Goal: Information Seeking & Learning: Find specific page/section

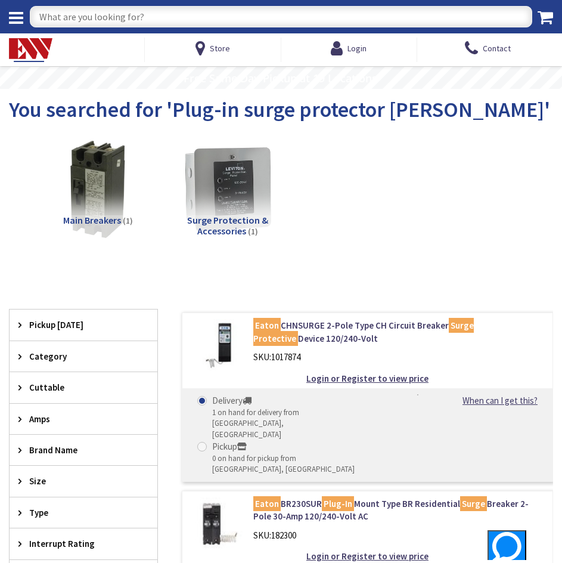
drag, startPoint x: 203, startPoint y: 29, endPoint x: 207, endPoint y: 24, distance: 6.3
click at [203, 29] on div "Search" at bounding box center [281, 16] width 562 height 33
drag, startPoint x: 210, startPoint y: 19, endPoint x: 295, endPoint y: 16, distance: 85.3
click at [217, 18] on input "text" at bounding box center [281, 16] width 503 height 21
click at [329, 44] on div "Login" at bounding box center [349, 50] width 136 height 24
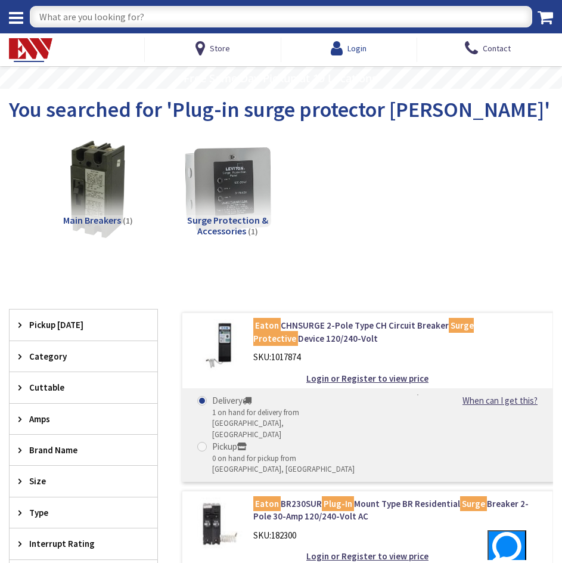
click at [336, 44] on icon at bounding box center [339, 48] width 17 height 21
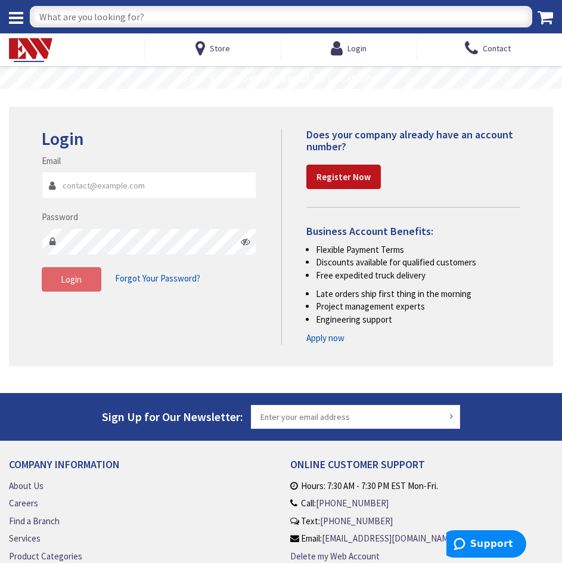
type input "lighthouseelectricct@gmail.com"
click at [88, 279] on button "Login" at bounding box center [72, 279] width 60 height 25
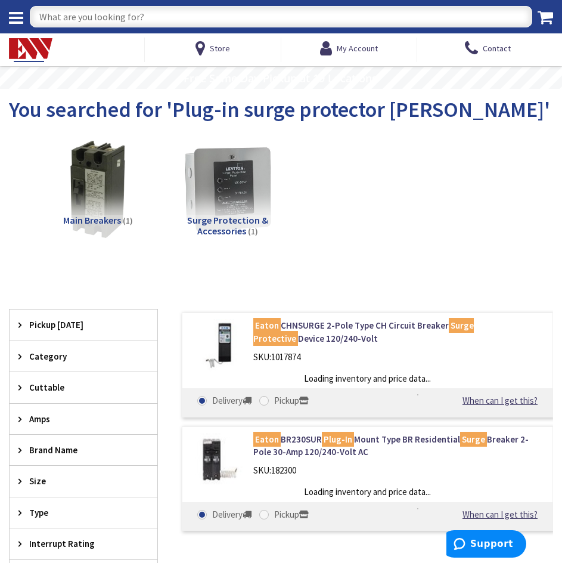
click at [129, 18] on input "text" at bounding box center [281, 16] width 503 height 21
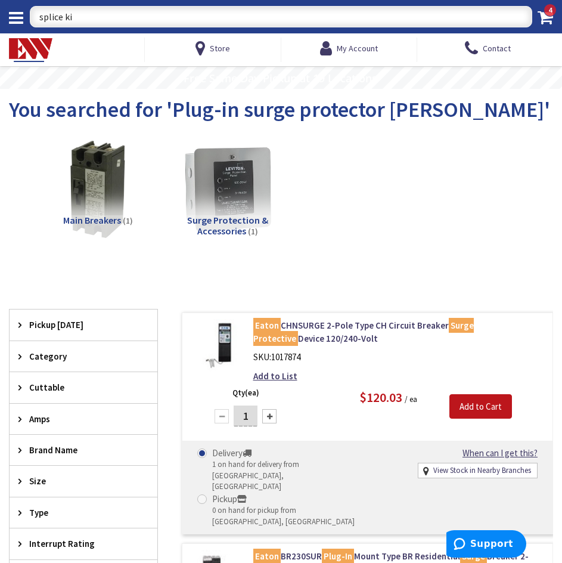
type input "splice kit"
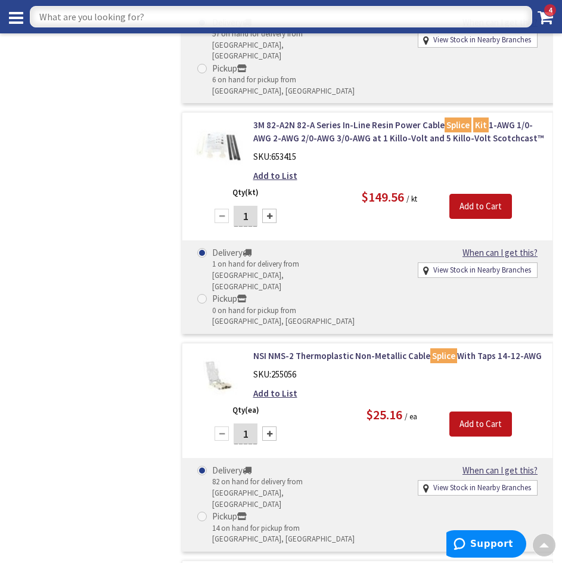
scroll to position [1789, 0]
click at [149, 16] on input "text" at bounding box center [281, 16] width 503 height 21
type input "levinton smart"
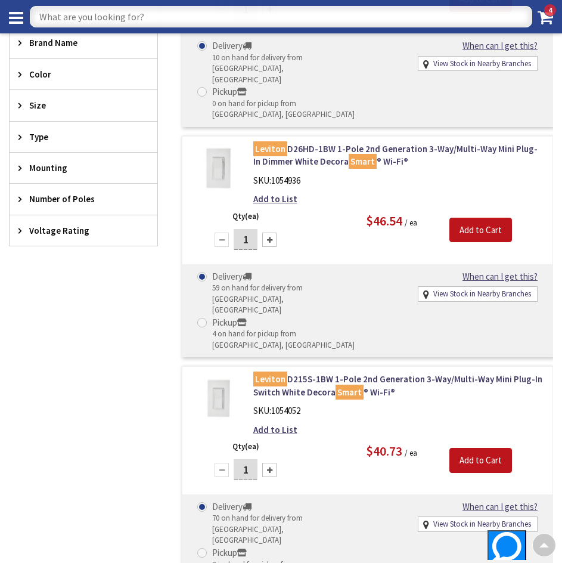
scroll to position [417, 0]
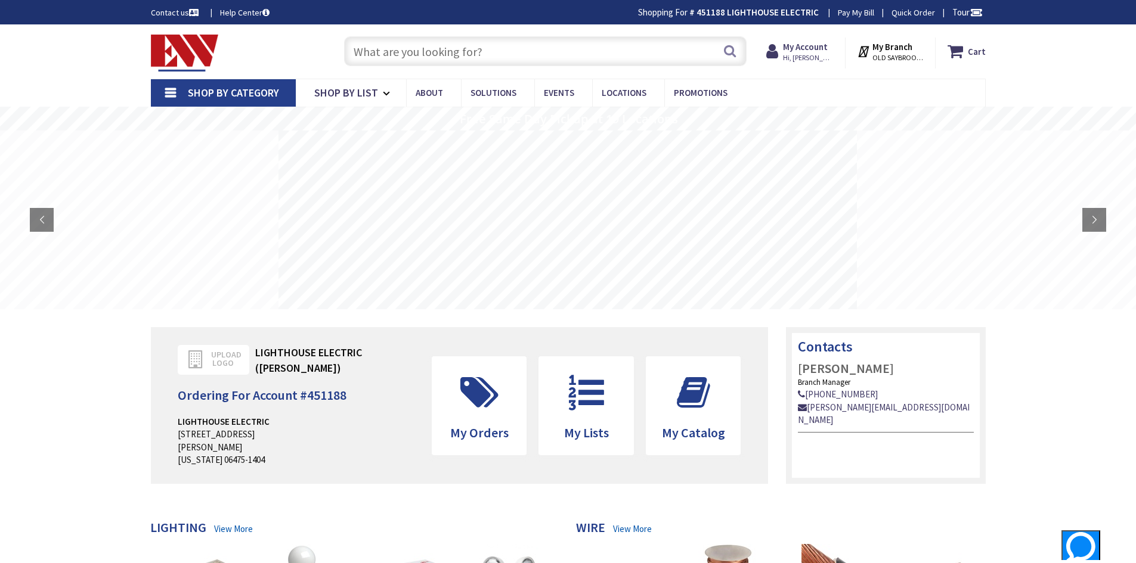
click at [802, 48] on strong "My Account" at bounding box center [805, 46] width 45 height 11
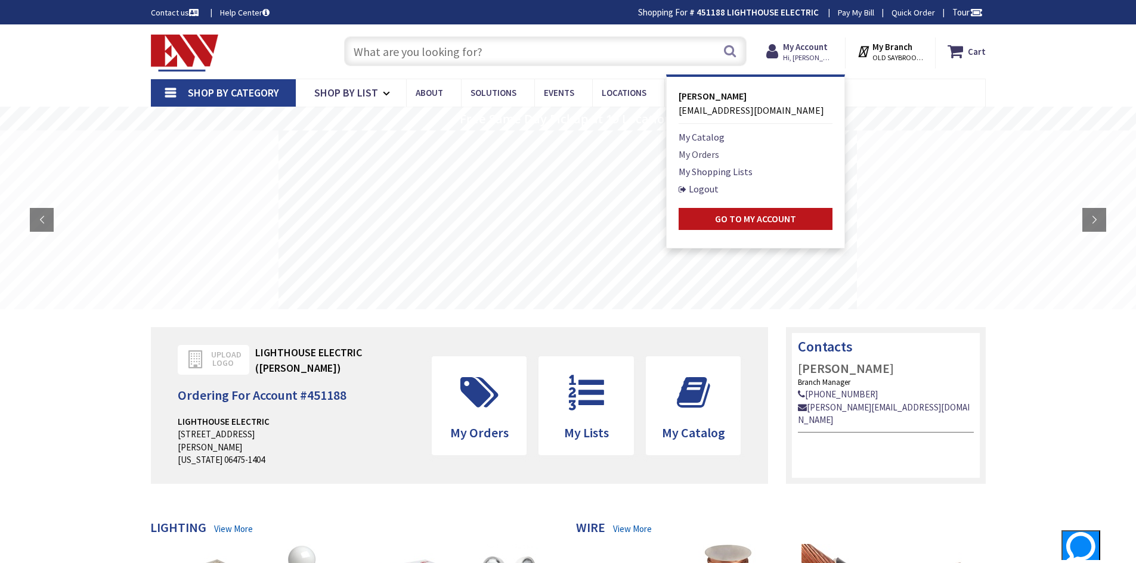
click at [702, 154] on link "My Orders" at bounding box center [698, 154] width 41 height 14
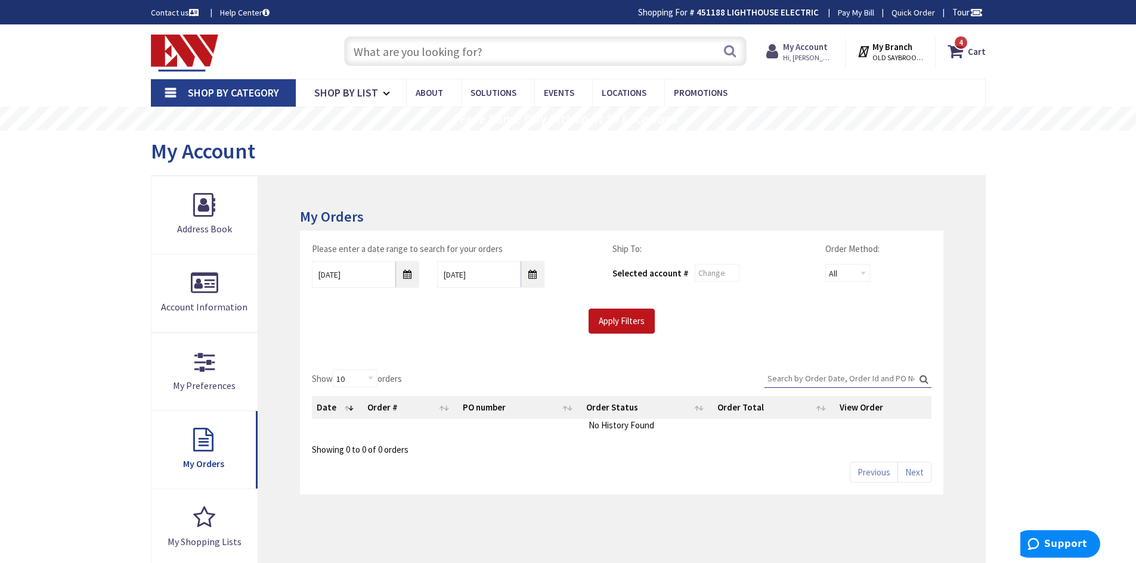
click at [802, 60] on span "Hi, [PERSON_NAME]" at bounding box center [808, 58] width 51 height 10
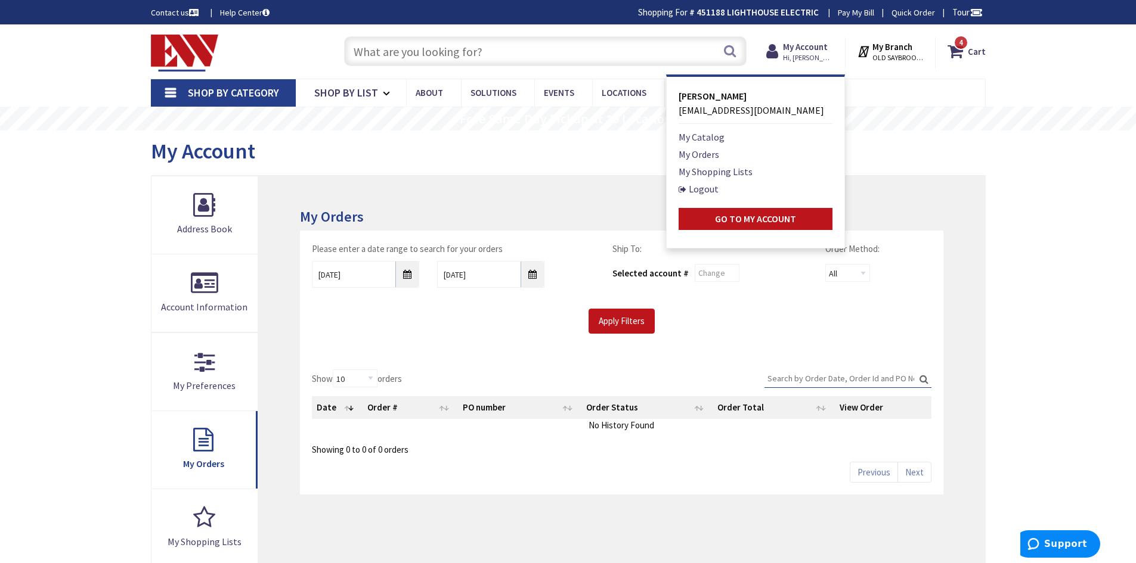
click at [315, 193] on div "My Orders Please enter a date range to search for your orders 8/27/2025 9/3/202…" at bounding box center [621, 449] width 726 height 547
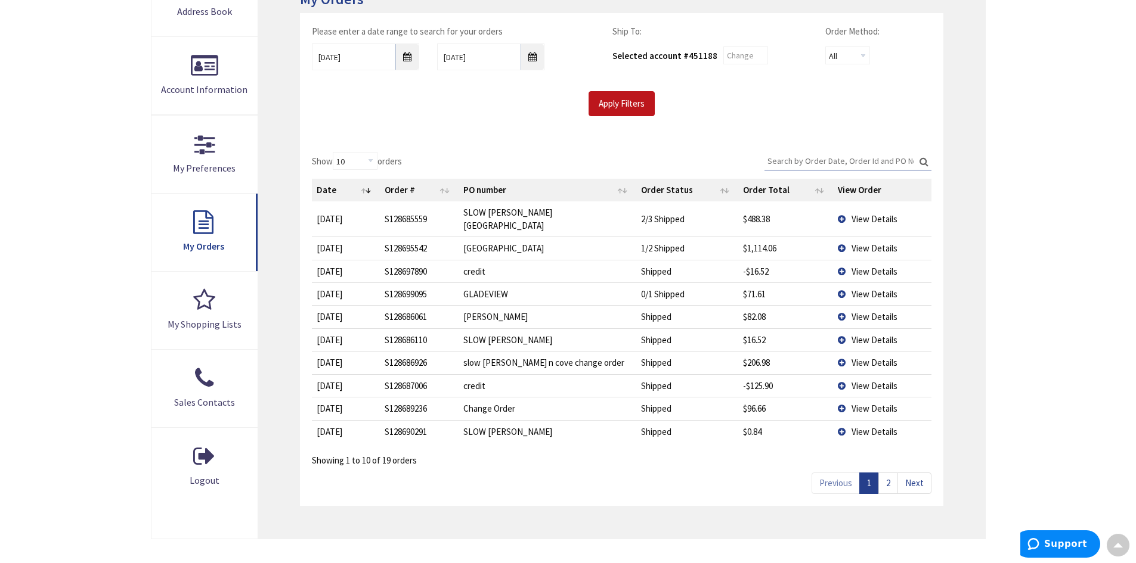
scroll to position [238, 0]
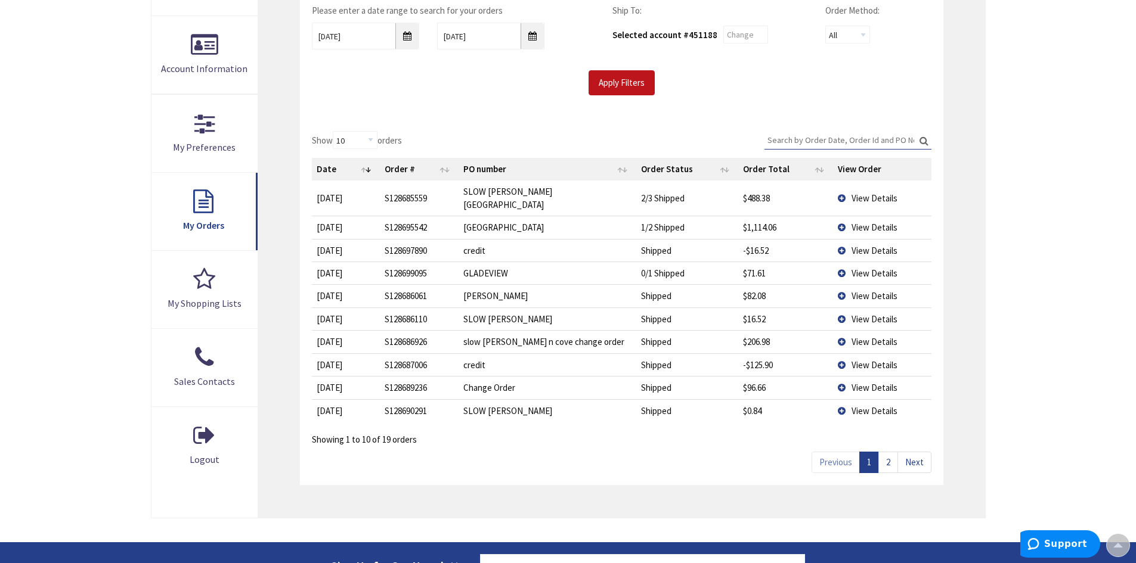
click at [805, 144] on input "Search:" at bounding box center [847, 140] width 167 height 18
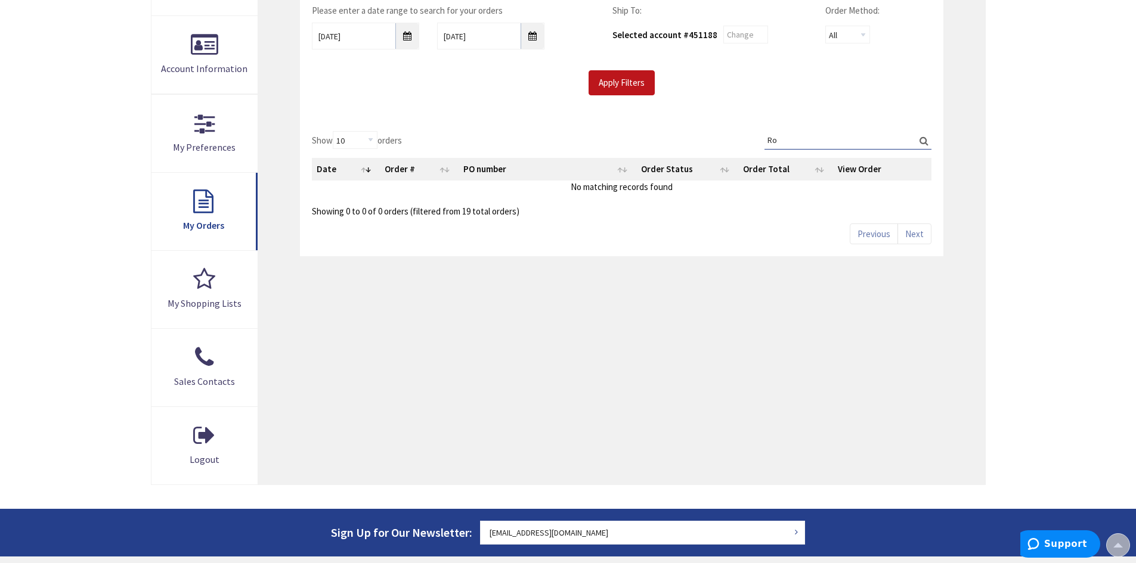
type input "R"
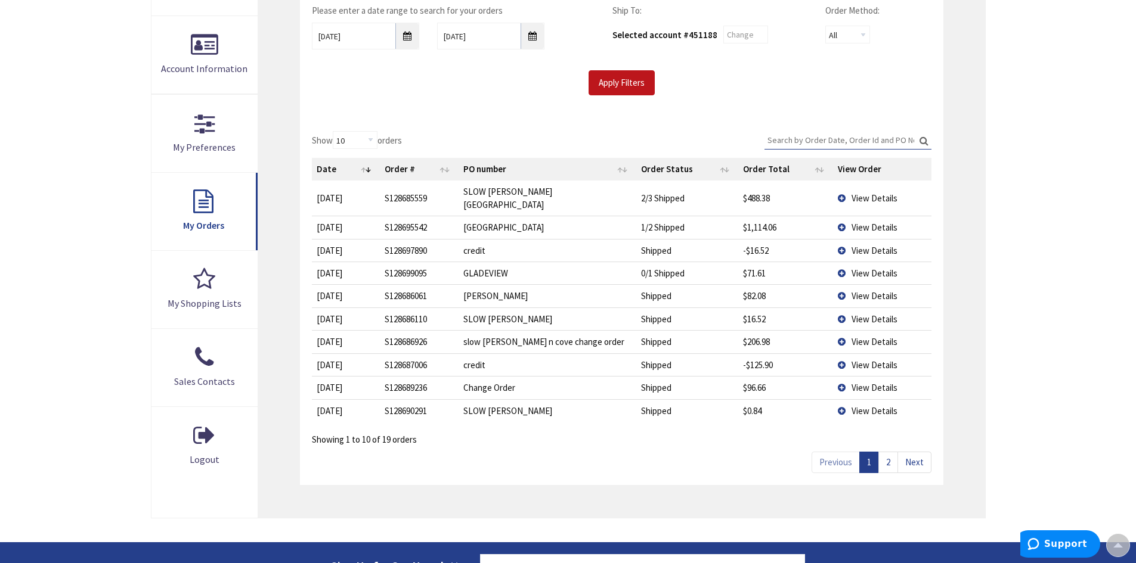
type input "r"
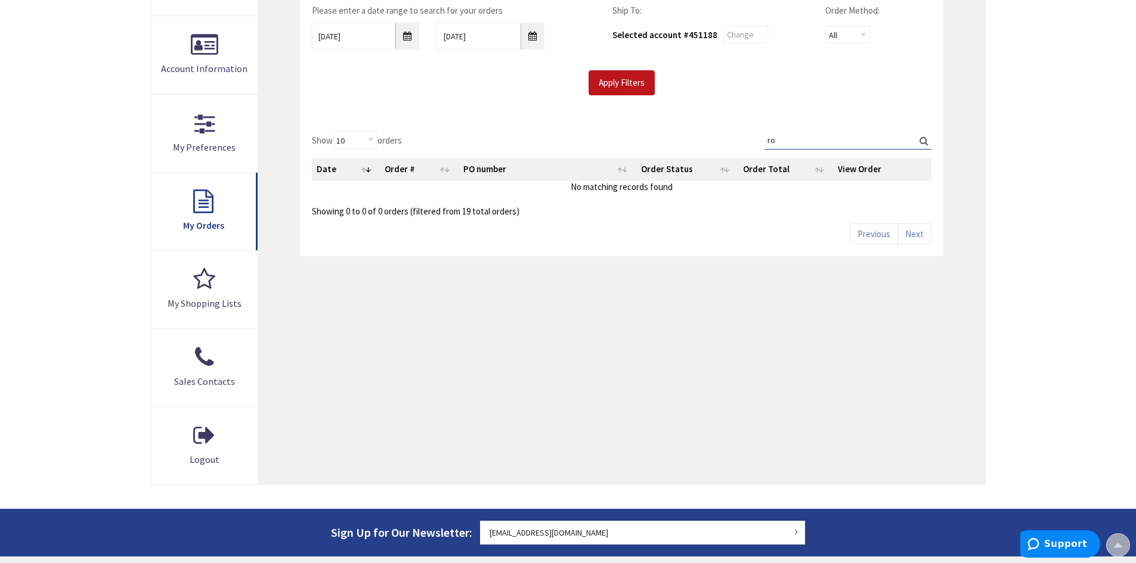
type input "r"
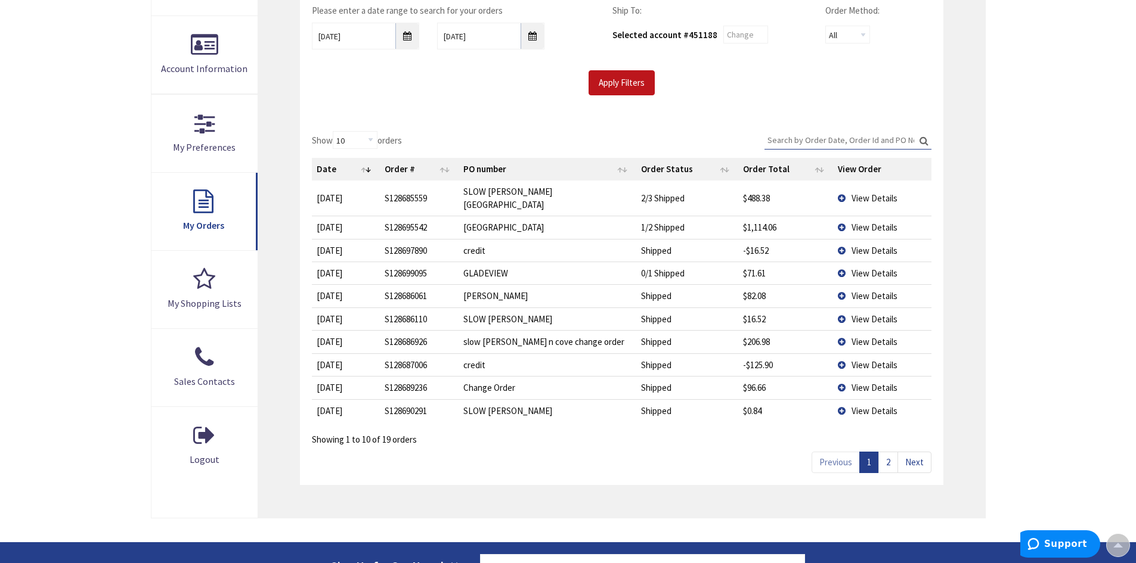
click at [887, 458] on link "2" at bounding box center [888, 462] width 20 height 21
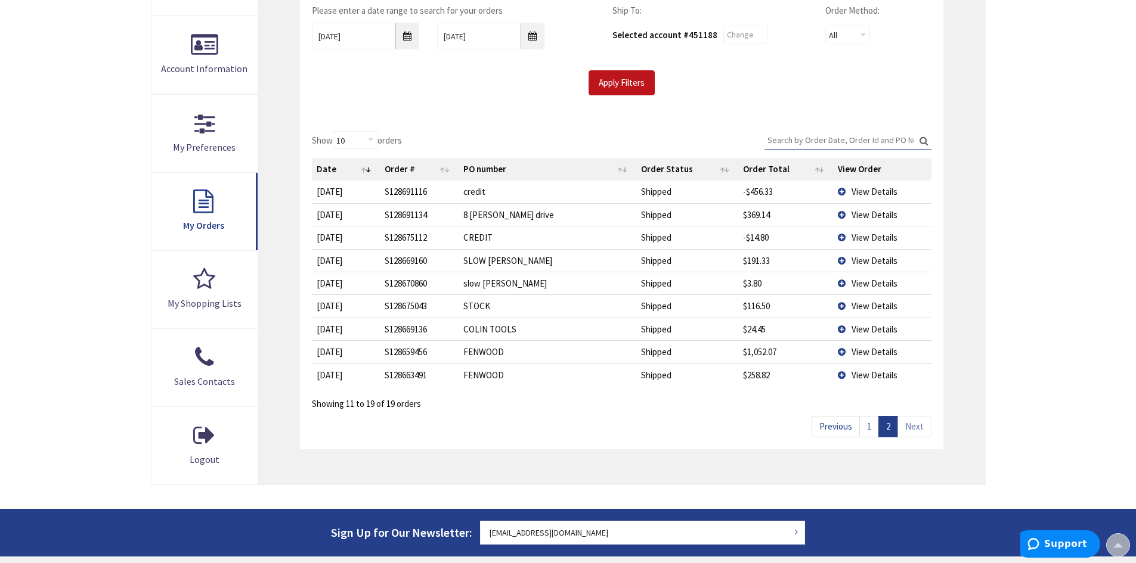
drag, startPoint x: 924, startPoint y: 439, endPoint x: 919, endPoint y: 433, distance: 8.1
click at [920, 435] on div "Show 10 25 50 100 orders Search: Date Order # PO number Order Status Order Tota…" at bounding box center [621, 284] width 643 height 330
click at [811, 454] on div "My Orders Please enter a date range to search for your orders 8/27/2025 9/3/202…" at bounding box center [621, 210] width 726 height 547
click at [711, 416] on div "Show 10 25 50 100 orders Search: Date Order # PO number Order Status Order Tota…" at bounding box center [621, 284] width 643 height 330
click at [837, 425] on link "Previous" at bounding box center [835, 426] width 48 height 21
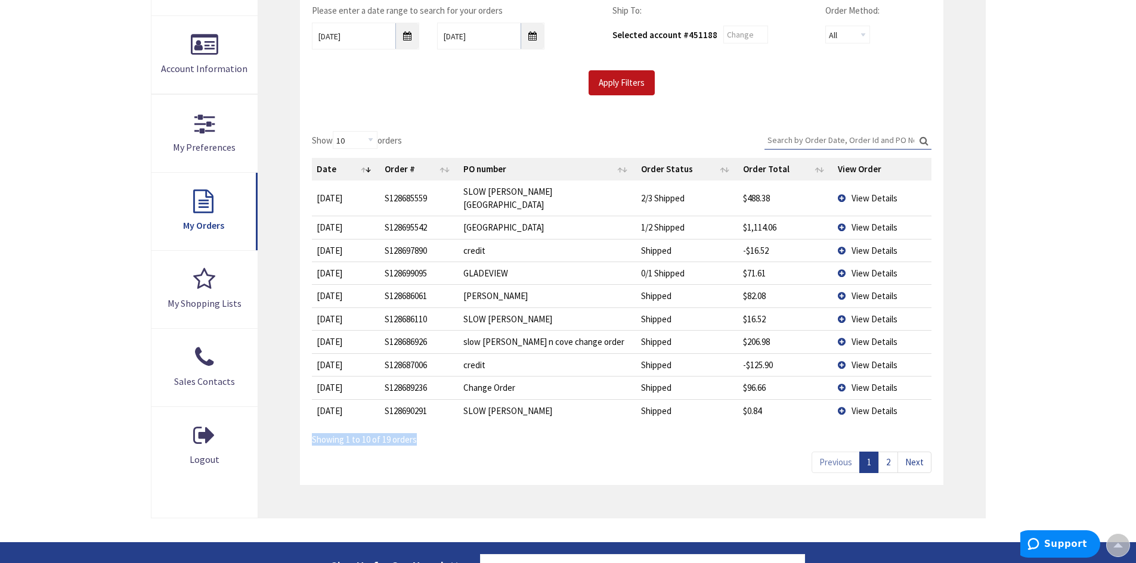
click at [916, 452] on link "Next" at bounding box center [914, 462] width 34 height 21
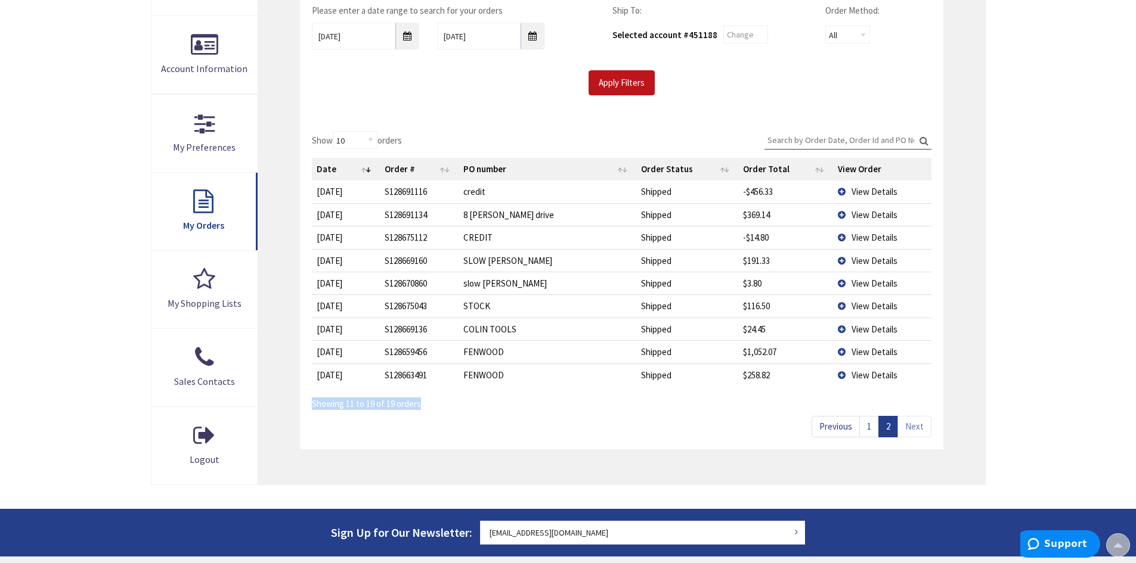
click at [838, 429] on link "Previous" at bounding box center [835, 426] width 48 height 21
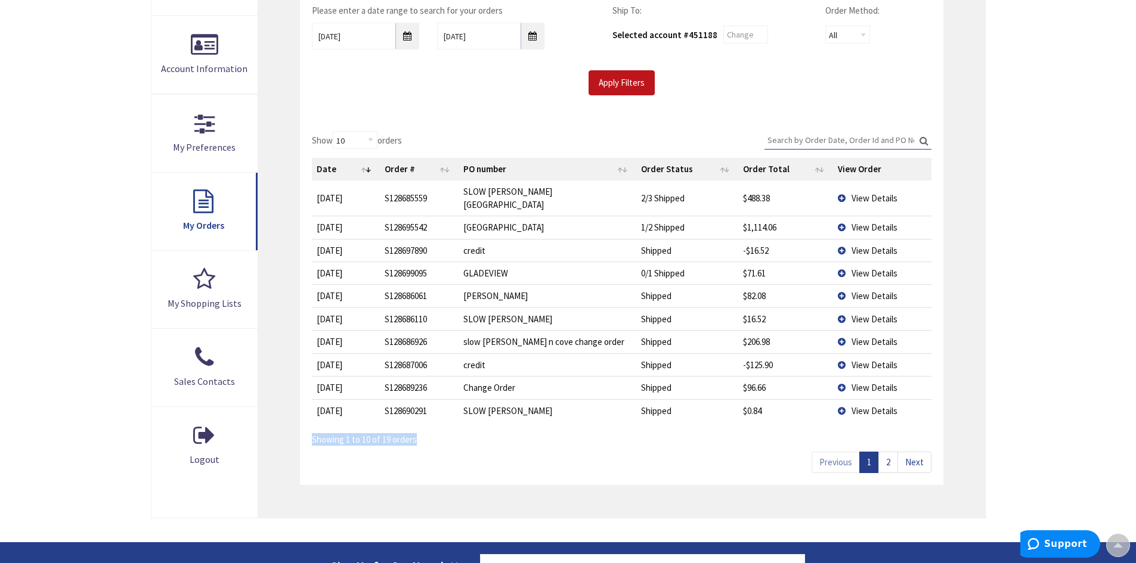
click at [914, 452] on link "Next" at bounding box center [914, 462] width 34 height 21
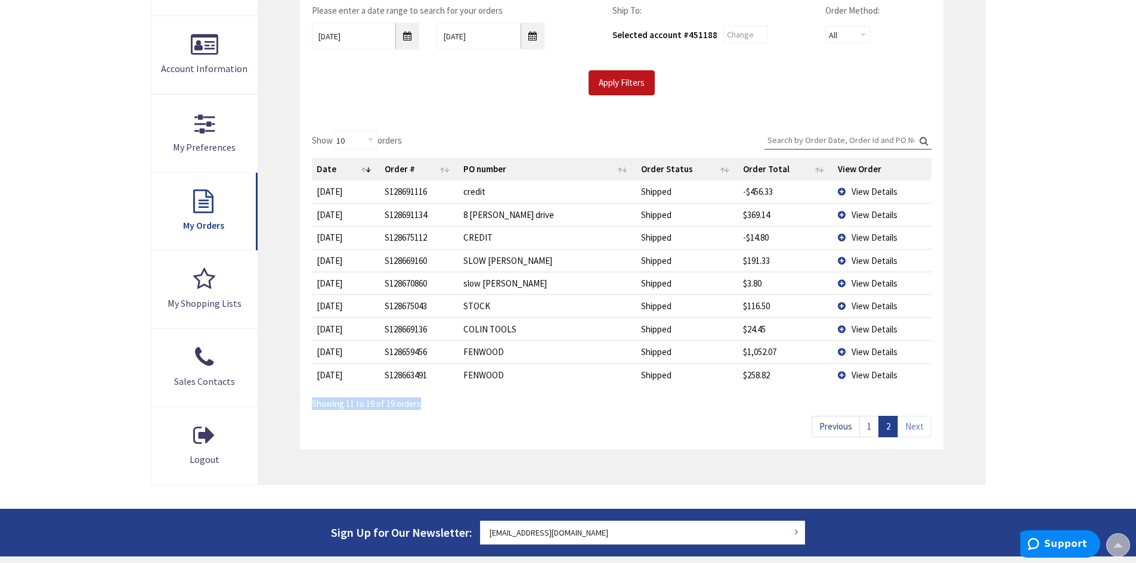
click at [917, 445] on div "Show 10 25 50 100 orders Search: Date Order # PO number Order Status Order Tota…" at bounding box center [621, 284] width 643 height 330
drag, startPoint x: 482, startPoint y: 455, endPoint x: 455, endPoint y: 453, distance: 26.4
click at [481, 456] on div "My Orders Please enter a date range to search for your orders 8/27/2025 9/3/202…" at bounding box center [621, 210] width 726 height 547
click at [306, 400] on div "Show 10 25 50 100 orders Search: Date Order # PO number Order Status Order Tota…" at bounding box center [621, 284] width 643 height 330
click at [364, 144] on select "10 25 50 100" at bounding box center [355, 140] width 45 height 18
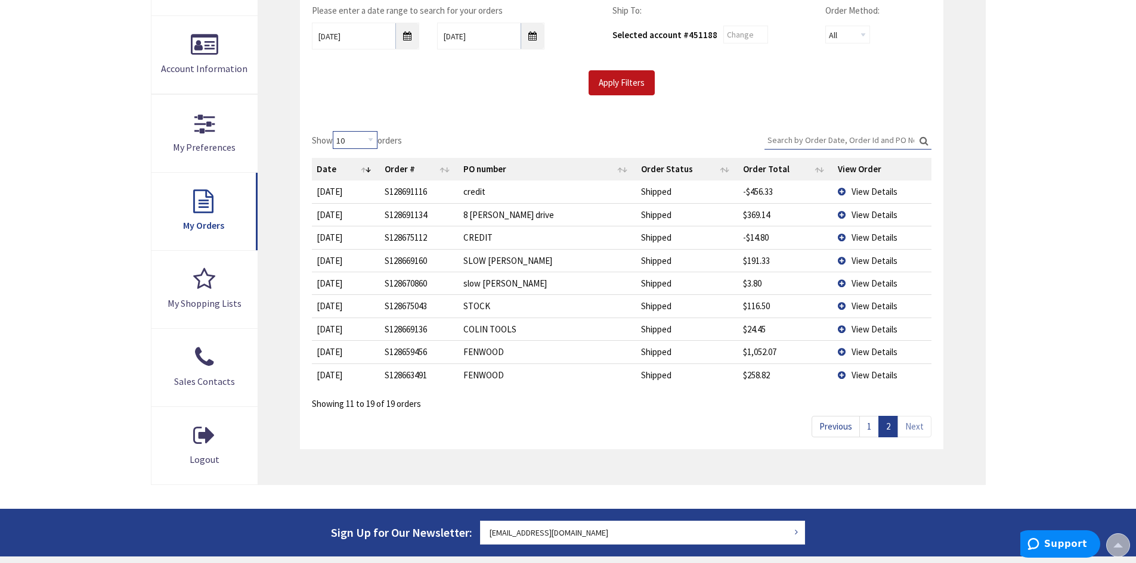
select select "100"
click at [334, 131] on select "10 25 50 100" at bounding box center [355, 140] width 45 height 18
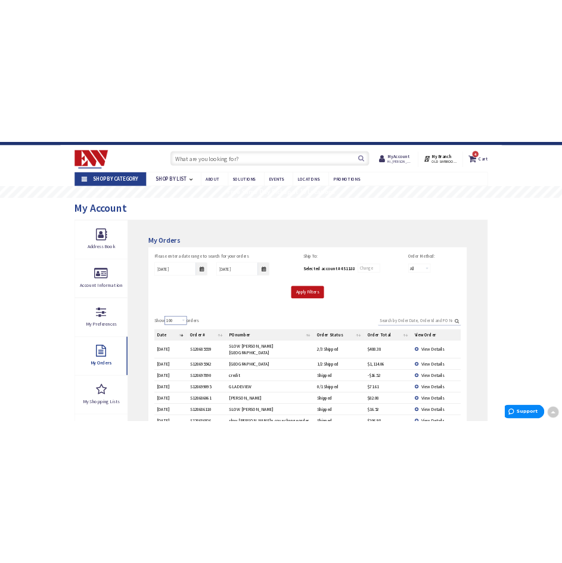
scroll to position [0, 0]
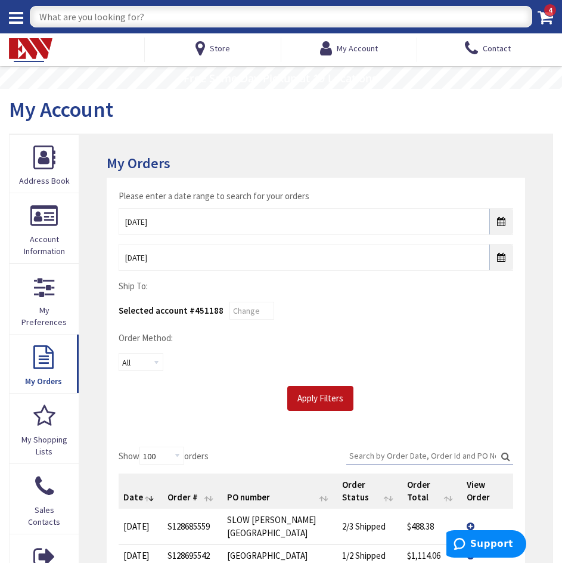
click at [173, 23] on input "text" at bounding box center [281, 16] width 503 height 21
click at [17, 111] on span "My Account" at bounding box center [61, 109] width 104 height 27
click at [207, 11] on input "new work box" at bounding box center [281, 16] width 503 height 21
drag, startPoint x: -98, startPoint y: 10, endPoint x: -165, endPoint y: 10, distance: 66.2
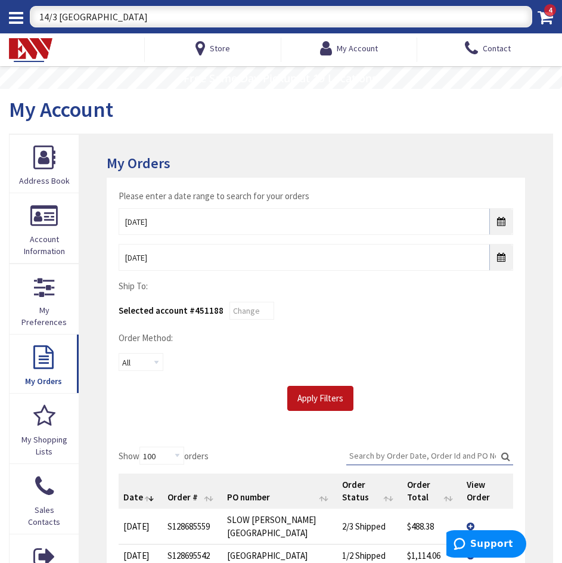
type input "14/3 romex"
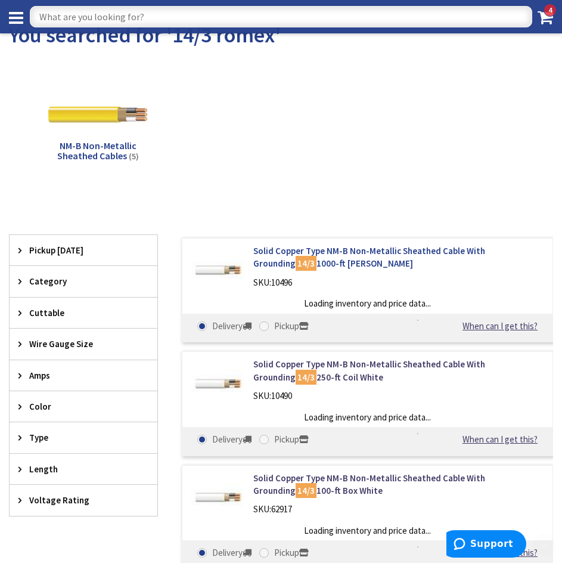
scroll to position [179, 0]
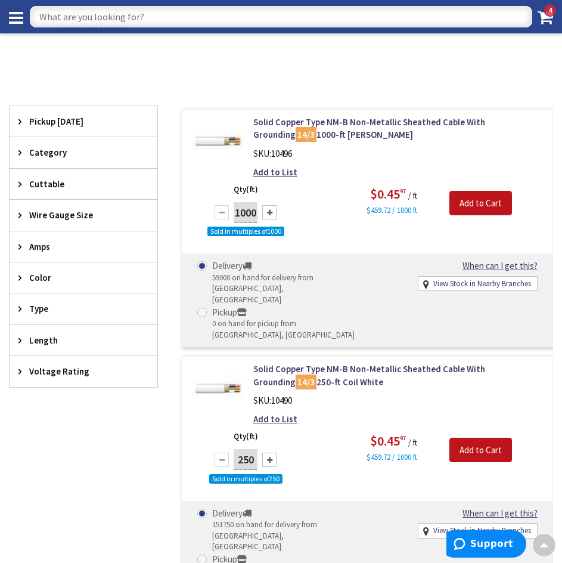
click at [262, 13] on input "text" at bounding box center [281, 16] width 503 height 21
type input "3 gang old work"
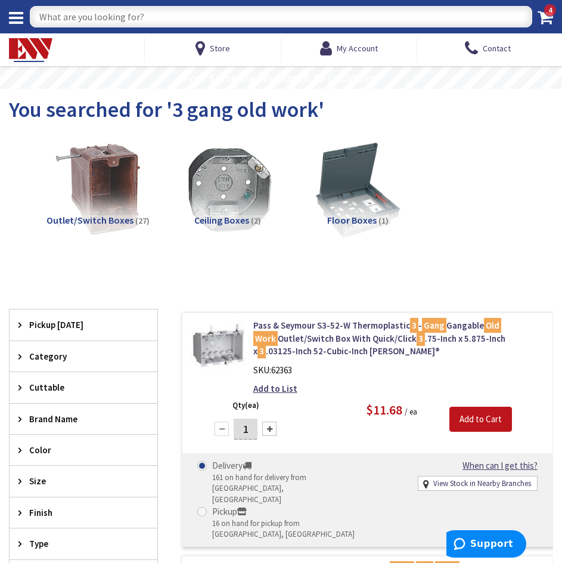
click at [181, 12] on input "text" at bounding box center [281, 16] width 503 height 21
type input "5 gang new work"
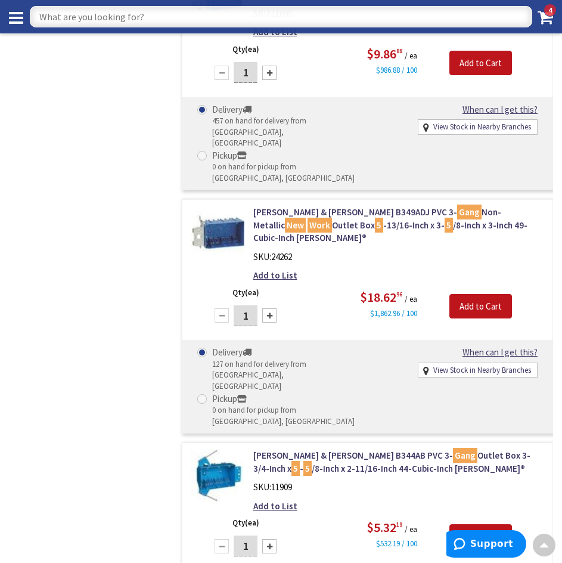
scroll to position [596, 0]
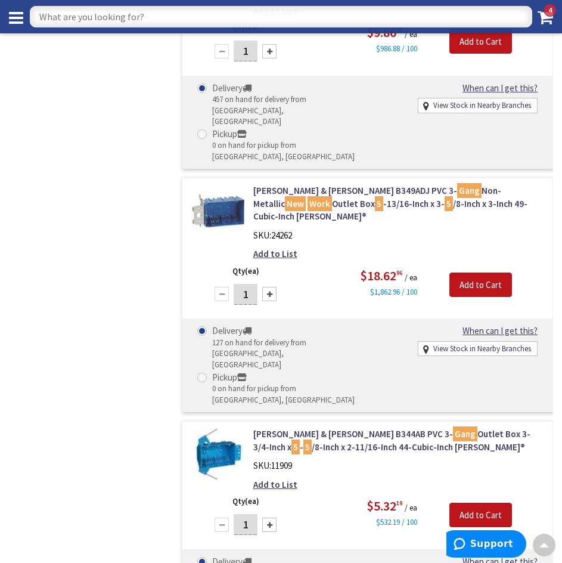
click at [236, 8] on input "text" at bounding box center [281, 16] width 503 height 21
type input "3/4 lb"
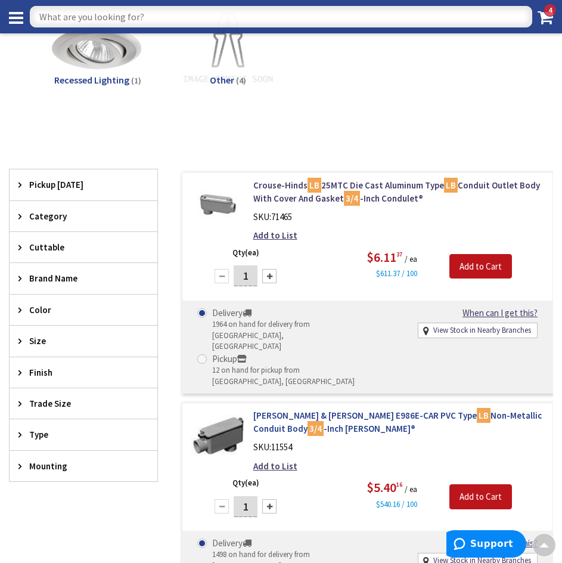
scroll to position [298, 0]
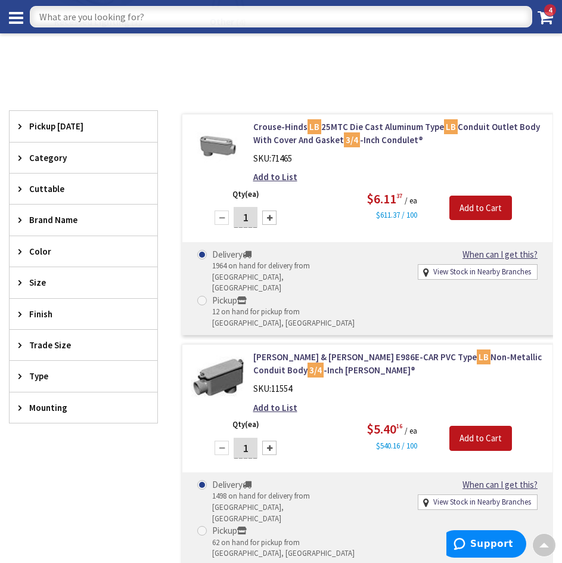
click at [122, 17] on input "text" at bounding box center [281, 16] width 503 height 21
type input "3/4 PVC\"
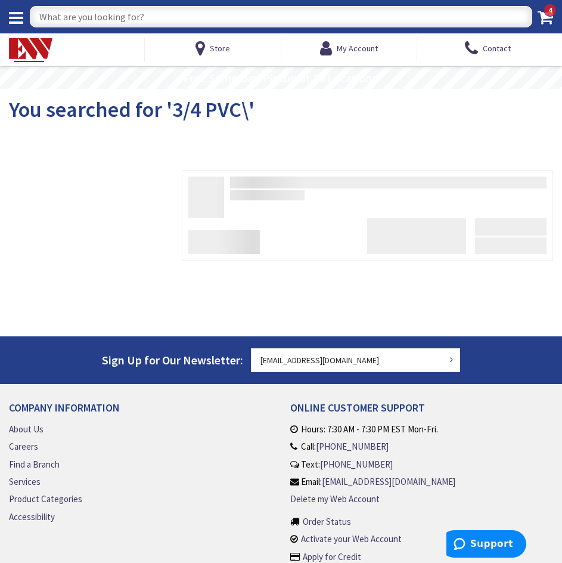
click at [94, 21] on input "text" at bounding box center [281, 16] width 503 height 21
type input "3/4 pvc"
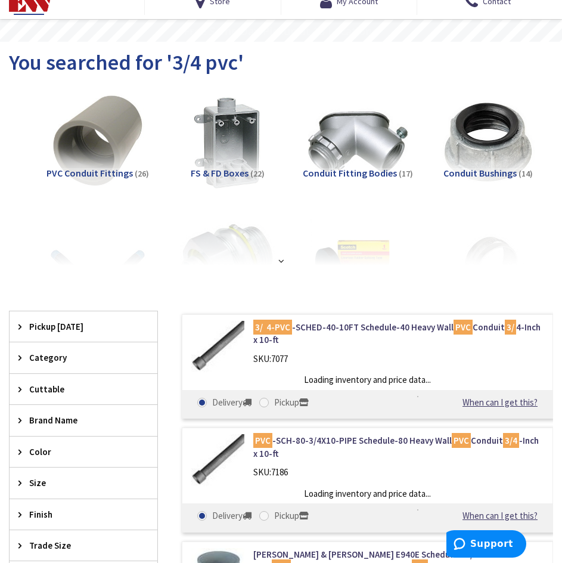
scroll to position [119, 0]
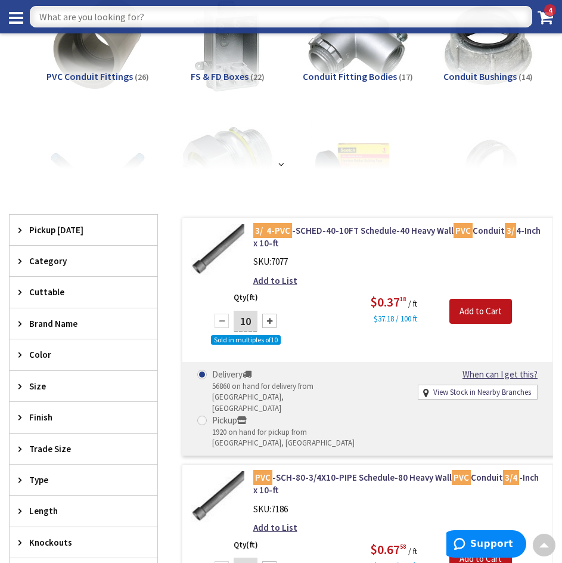
click at [168, 23] on input "text" at bounding box center [281, 16] width 503 height 21
type input "juno 4""
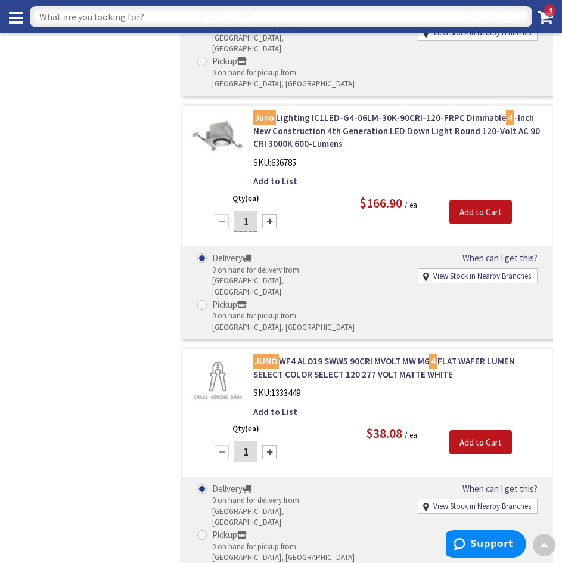
scroll to position [3756, 0]
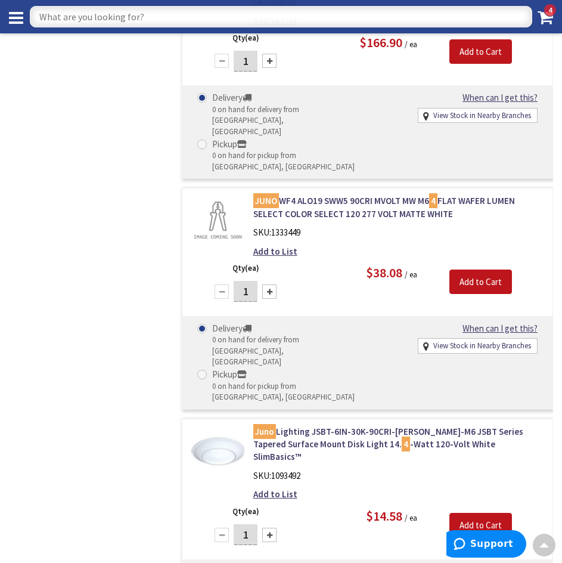
click at [199, 16] on input "text" at bounding box center [281, 16] width 503 height 21
type input "box on bar"
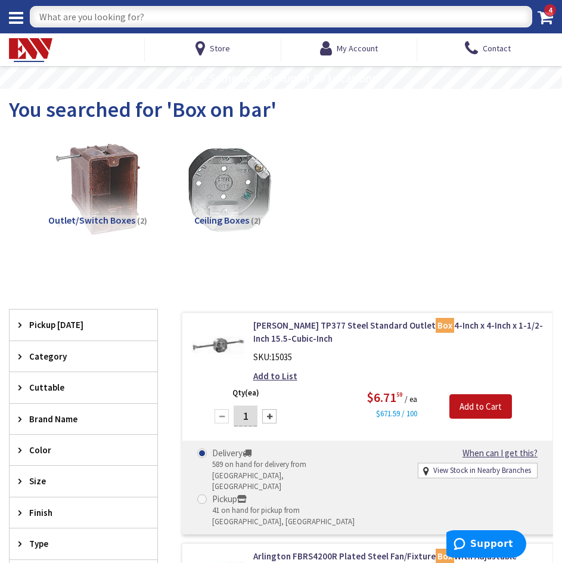
click at [229, 10] on input "text" at bounding box center [281, 16] width 503 height 21
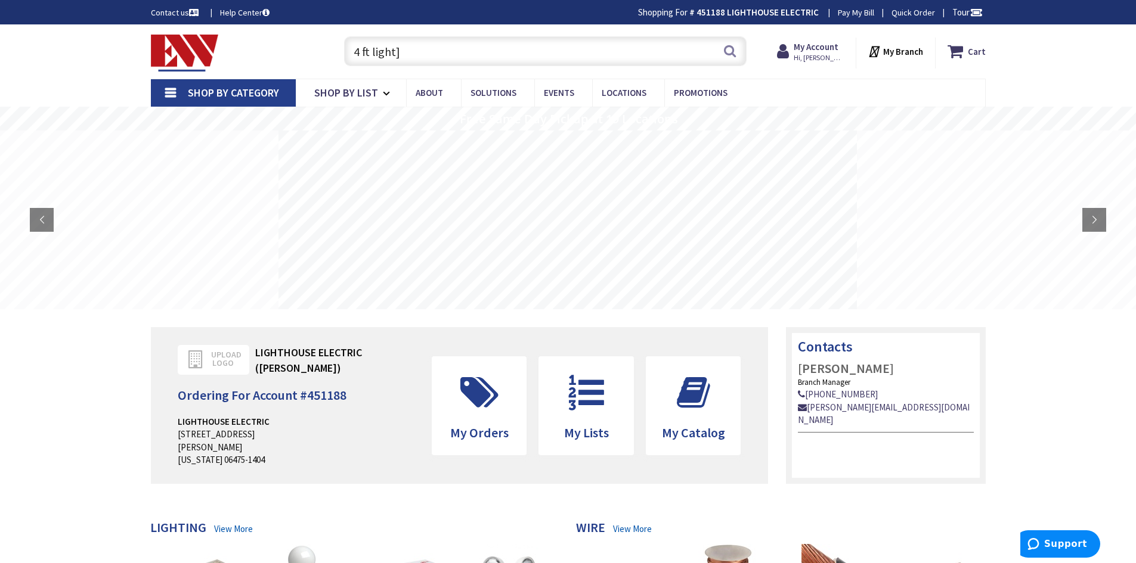
click at [534, 42] on input "4 ft light]" at bounding box center [545, 51] width 402 height 30
type input "4 ft light"
click at [867, 97] on nav "Shop By Category Conduit and Fittings Cable Tray & Accessories Cable Trays Cabl…" at bounding box center [568, 93] width 835 height 29
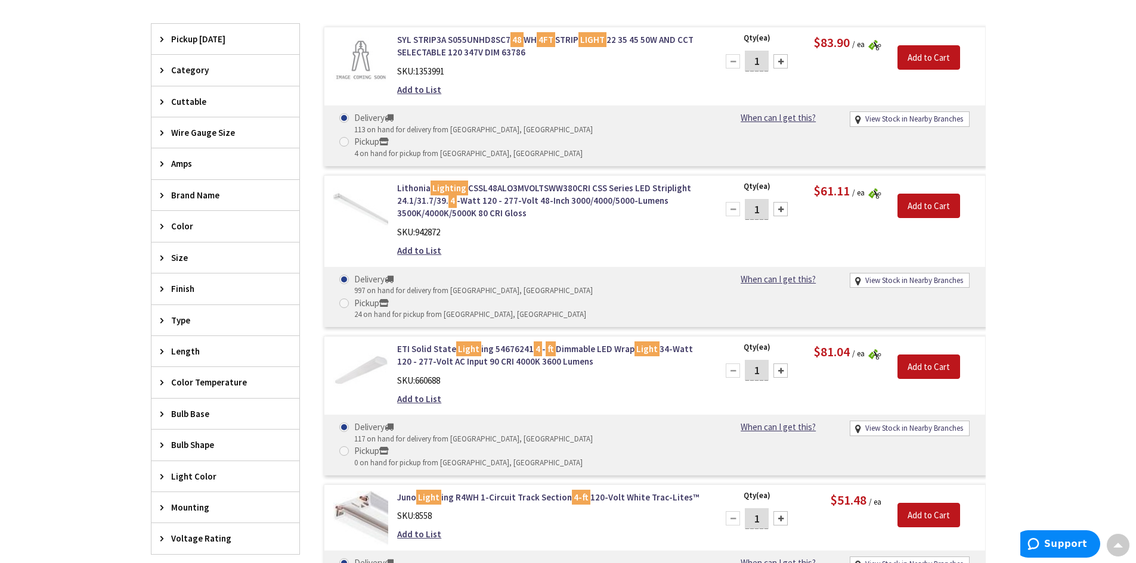
scroll to position [358, 0]
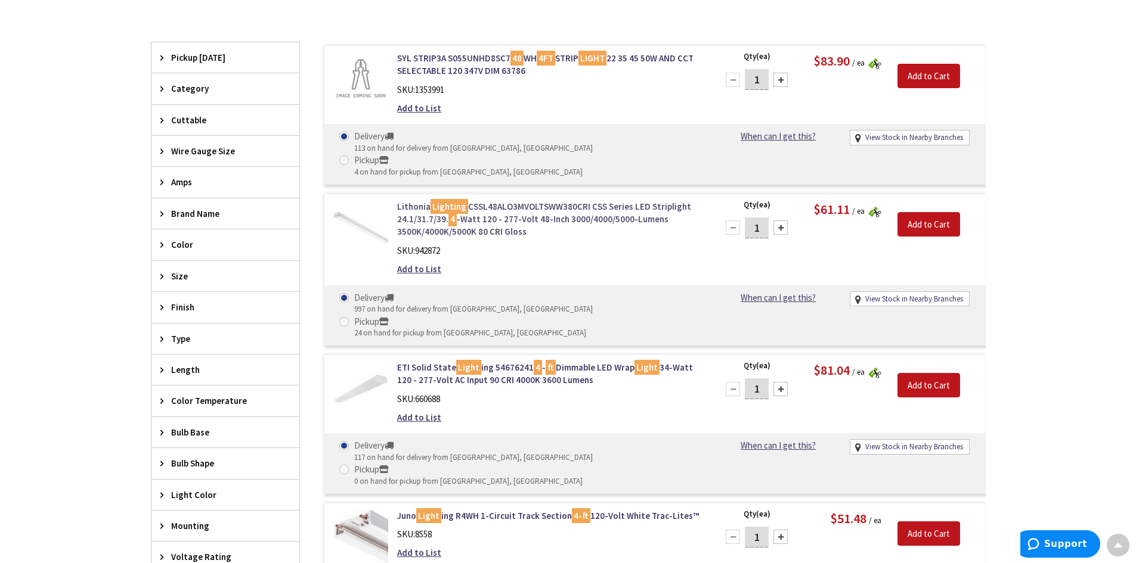
click at [504, 201] on link "Lithonia Lighting CSSL48ALO3MVOLTSWW380CRI CSS Series LED Striplight 24.1/31.7/…" at bounding box center [548, 219] width 303 height 38
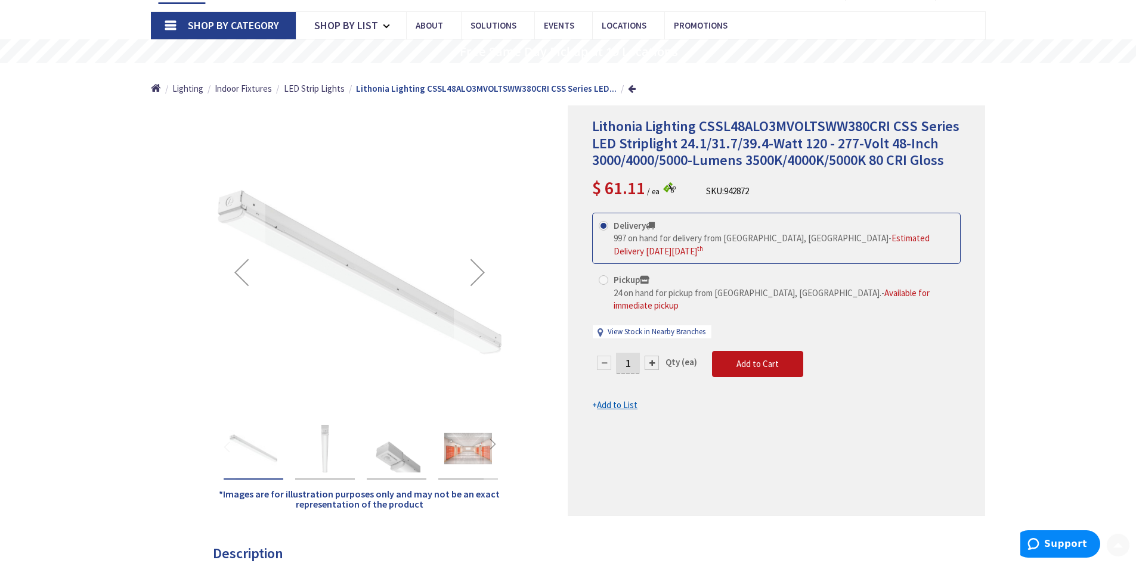
scroll to position [119, 0]
